Goal: Task Accomplishment & Management: Manage account settings

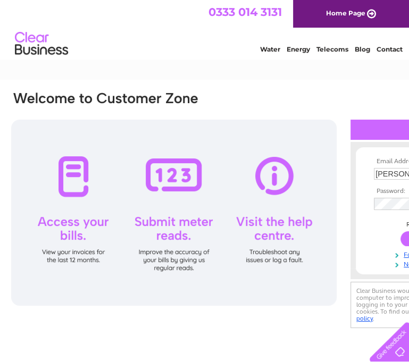
drag, startPoint x: 142, startPoint y: 63, endPoint x: 310, endPoint y: 148, distance: 188.7
click at [142, 62] on div "Water Energy Telecoms Blog Contact" at bounding box center [204, 45] width 409 height 35
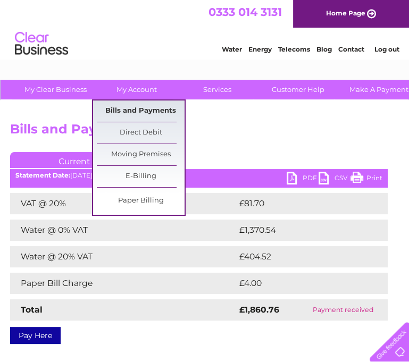
click at [144, 116] on link "Bills and Payments" at bounding box center [141, 111] width 88 height 21
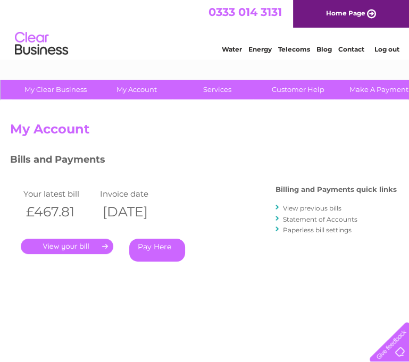
click at [386, 48] on link "Log out" at bounding box center [386, 49] width 25 height 8
